Goal: Task Accomplishment & Management: Manage account settings

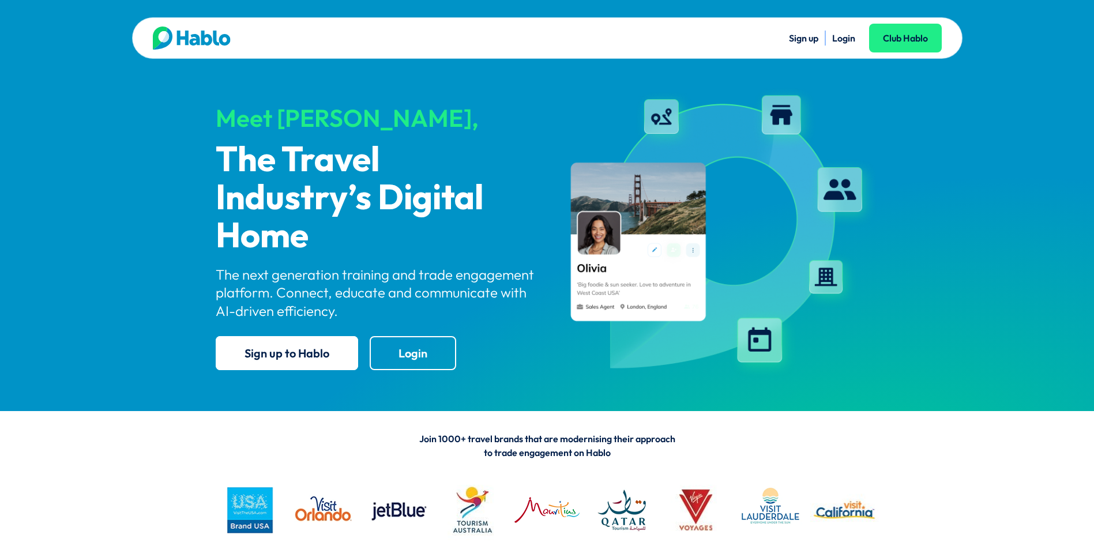
click at [849, 40] on link "Login" at bounding box center [844, 38] width 23 height 12
click at [852, 39] on link "Login" at bounding box center [844, 38] width 23 height 12
click at [842, 38] on link "Login" at bounding box center [844, 38] width 23 height 12
